Goal: Communication & Community: Answer question/provide support

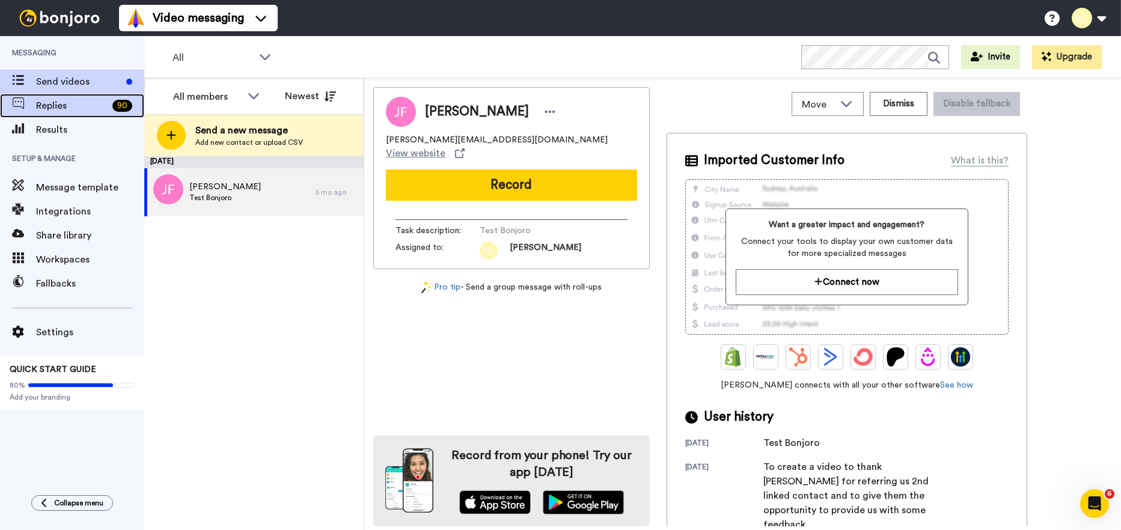
click at [70, 96] on div "Replies 90" at bounding box center [72, 106] width 144 height 24
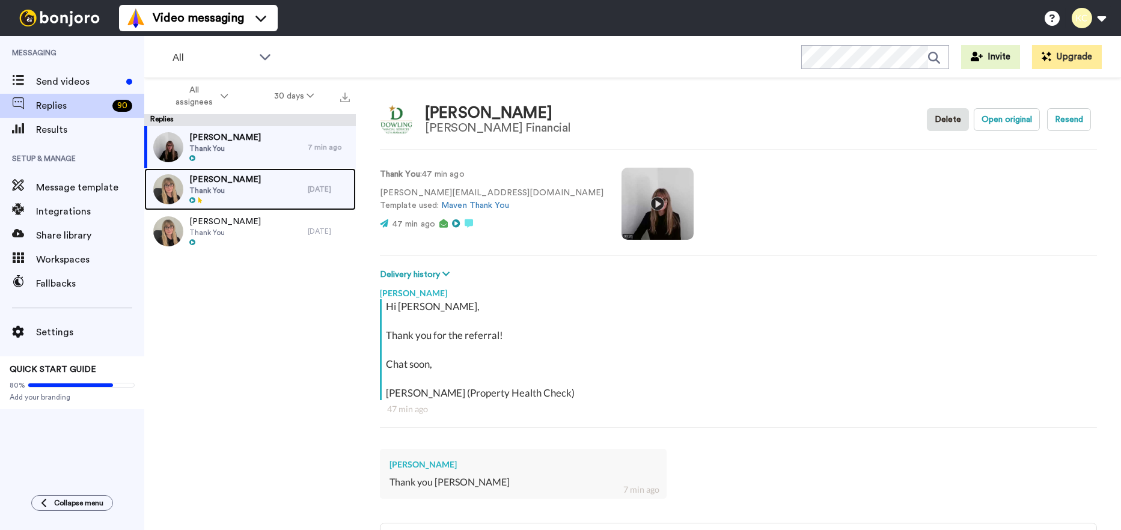
click at [248, 194] on div "[PERSON_NAME] Thank You" at bounding box center [226, 189] width 164 height 42
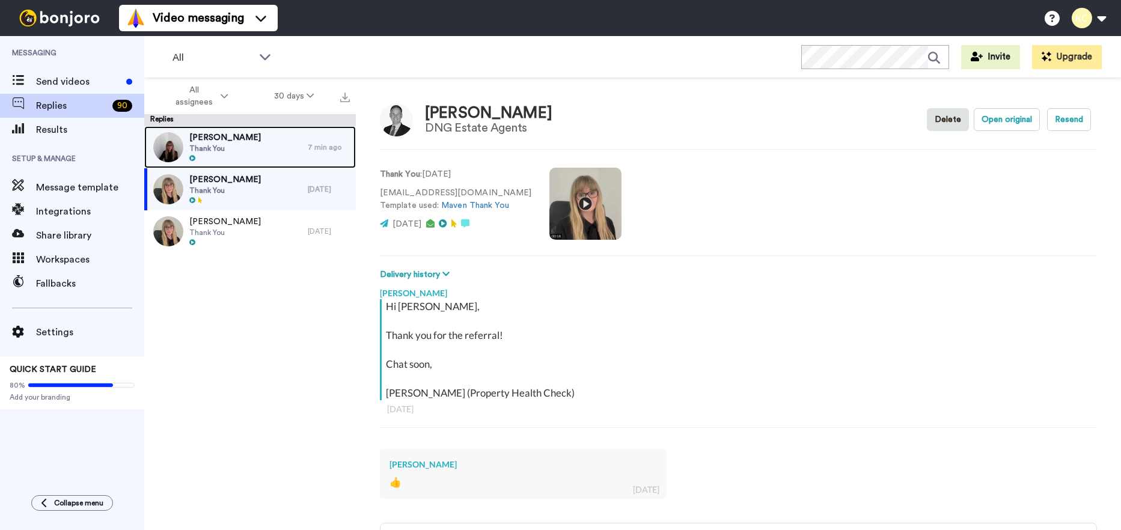
click at [221, 144] on span "Thank You" at bounding box center [225, 149] width 72 height 10
type textarea "x"
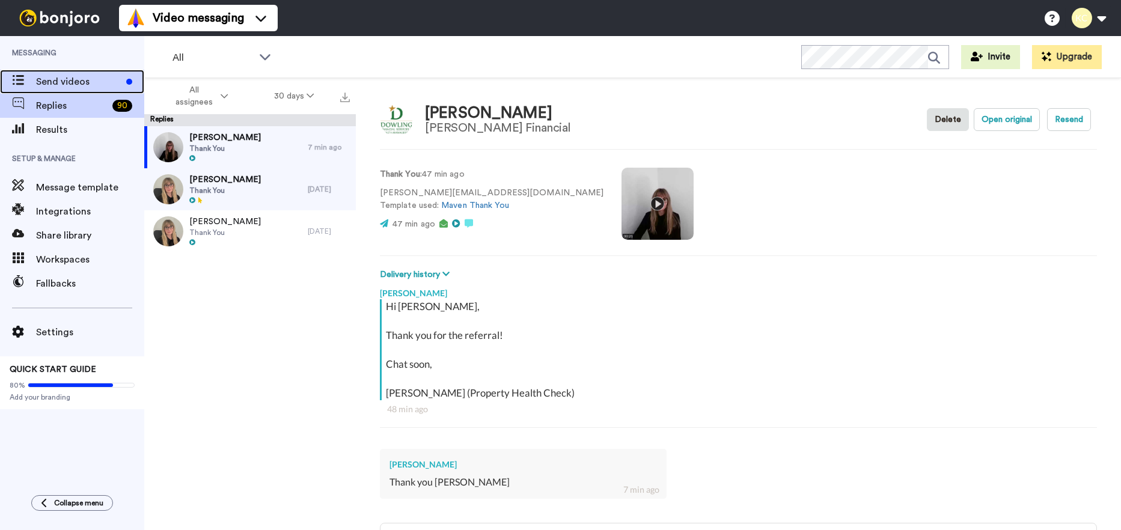
click at [68, 79] on span "Send videos" at bounding box center [78, 82] width 85 height 14
